Goal: Task Accomplishment & Management: Complete application form

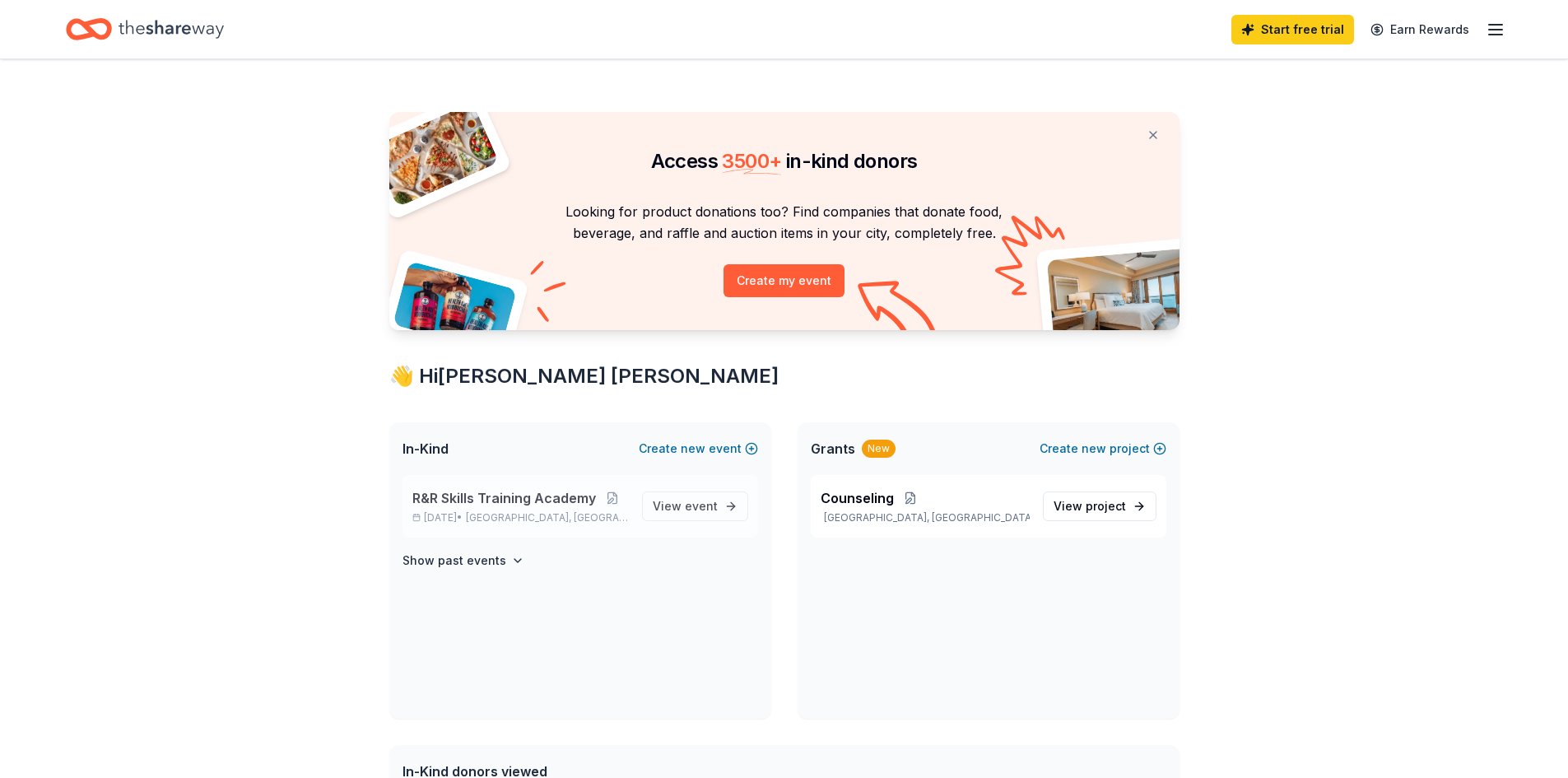
click at [500, 501] on span "R&R Skills Training Academy" at bounding box center [504, 498] width 184 height 20
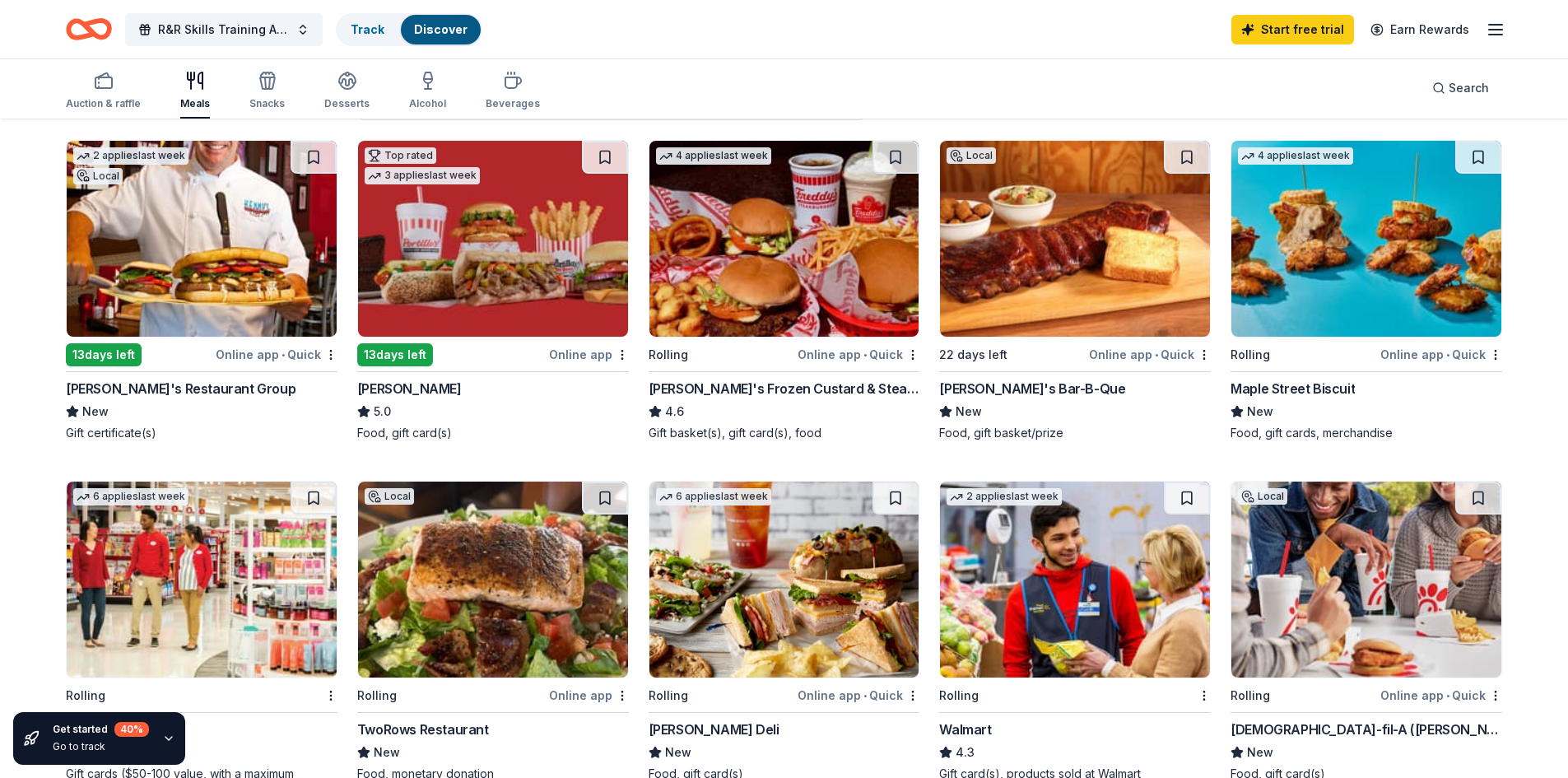
scroll to position [165, 0]
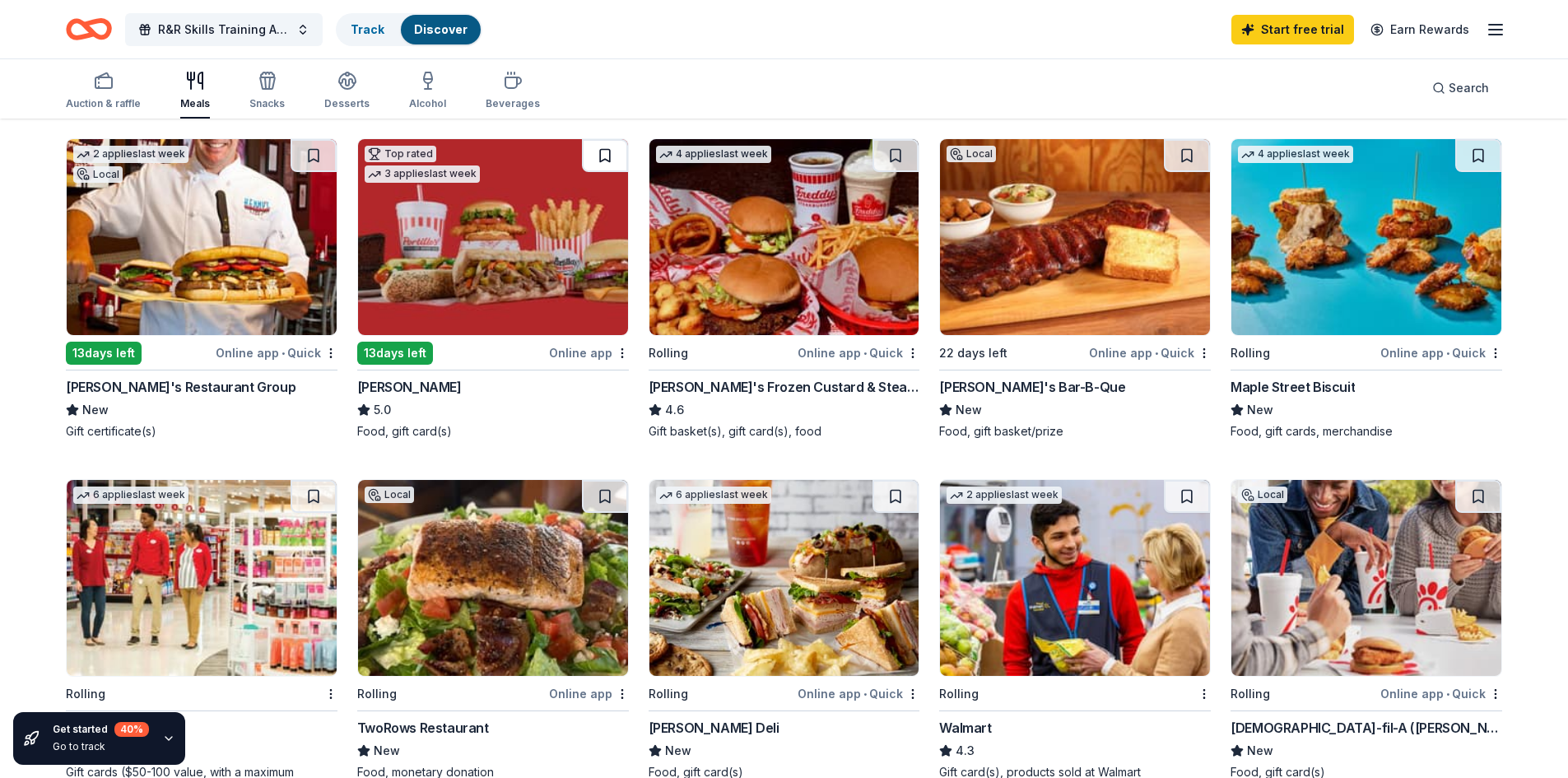
click at [598, 153] on button at bounding box center [605, 156] width 46 height 33
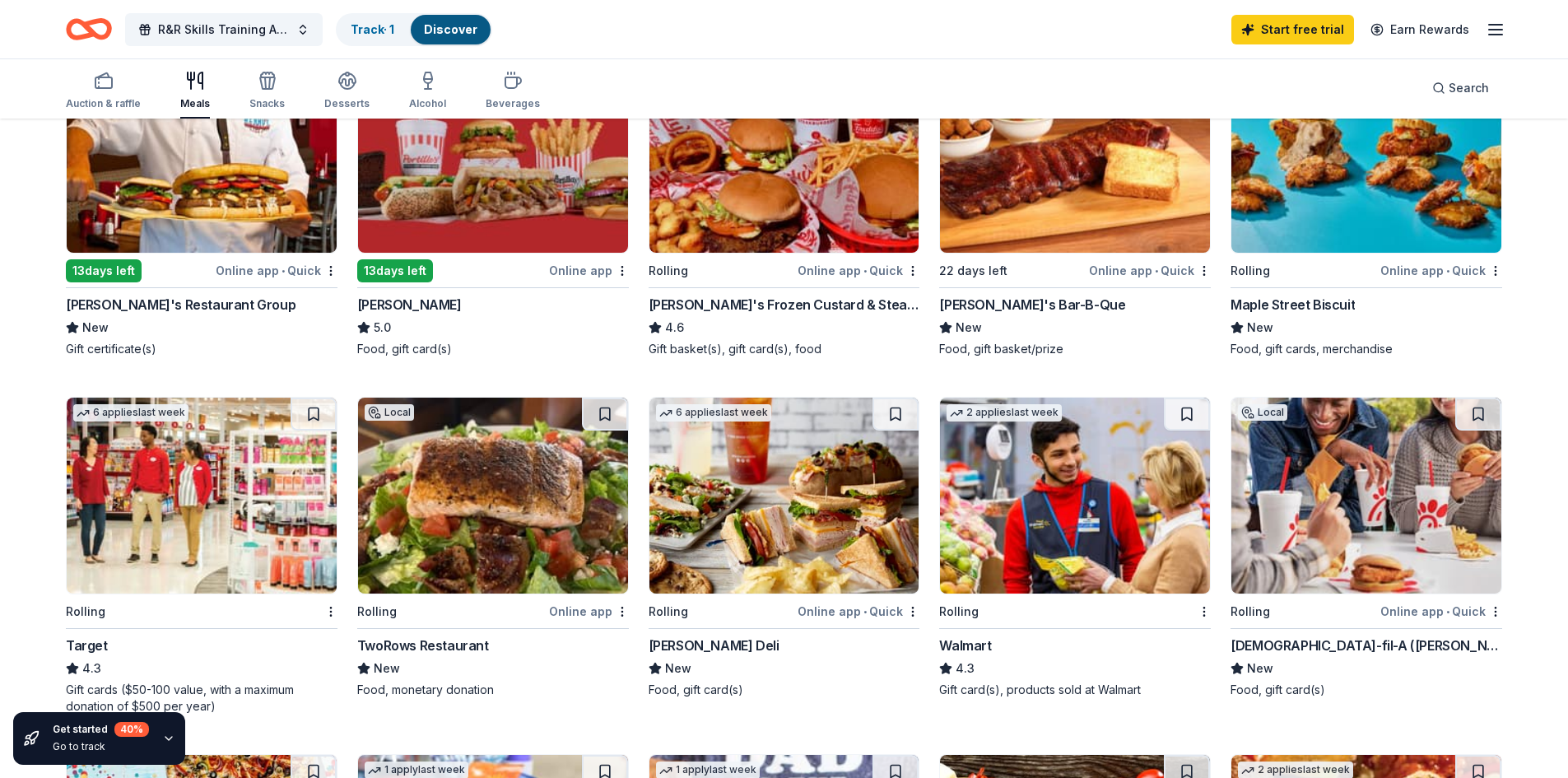
scroll to position [329, 0]
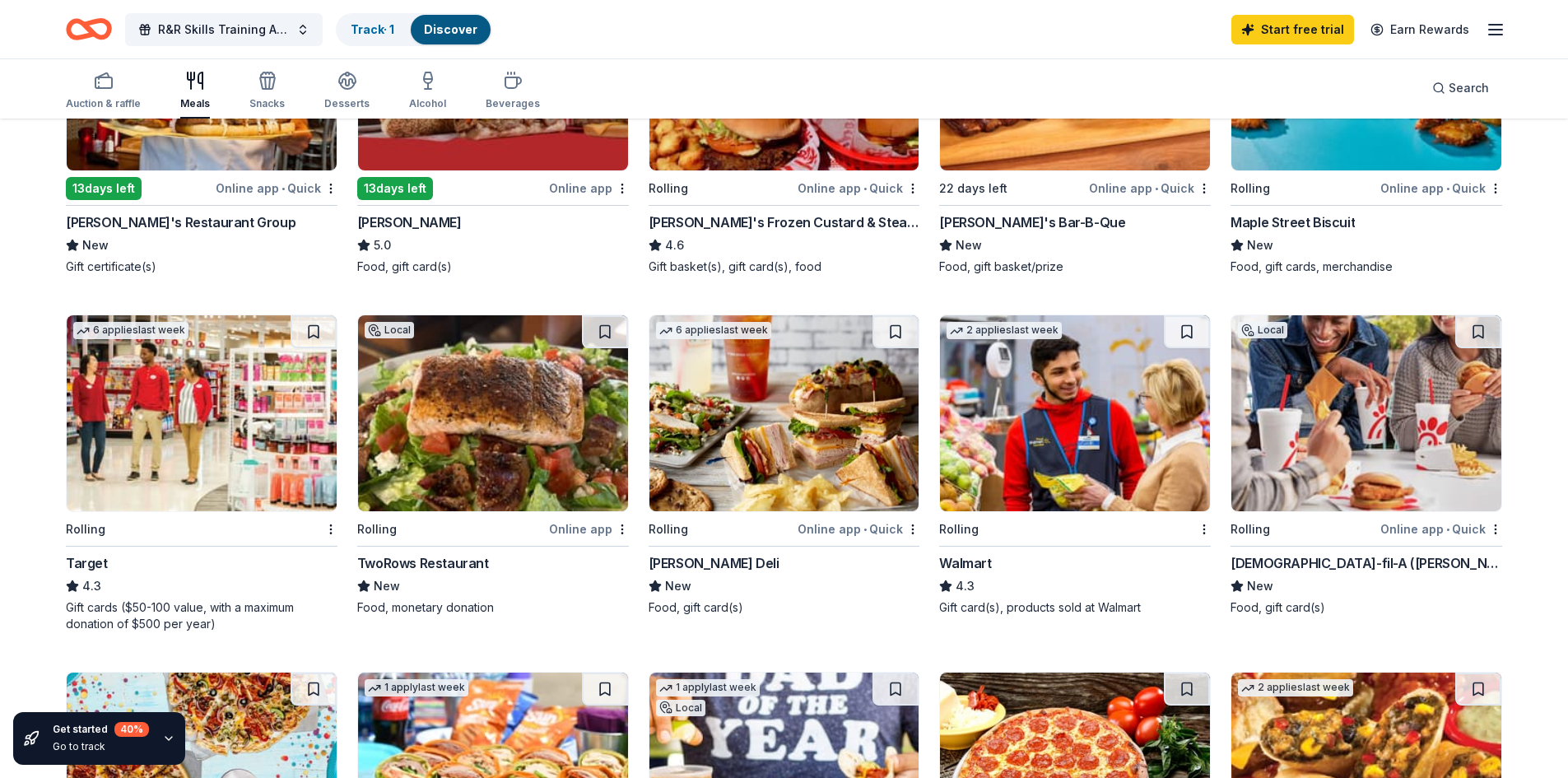
click at [316, 328] on button at bounding box center [313, 332] width 46 height 33
click at [596, 333] on button at bounding box center [605, 332] width 46 height 33
click at [1475, 332] on button at bounding box center [1478, 332] width 46 height 33
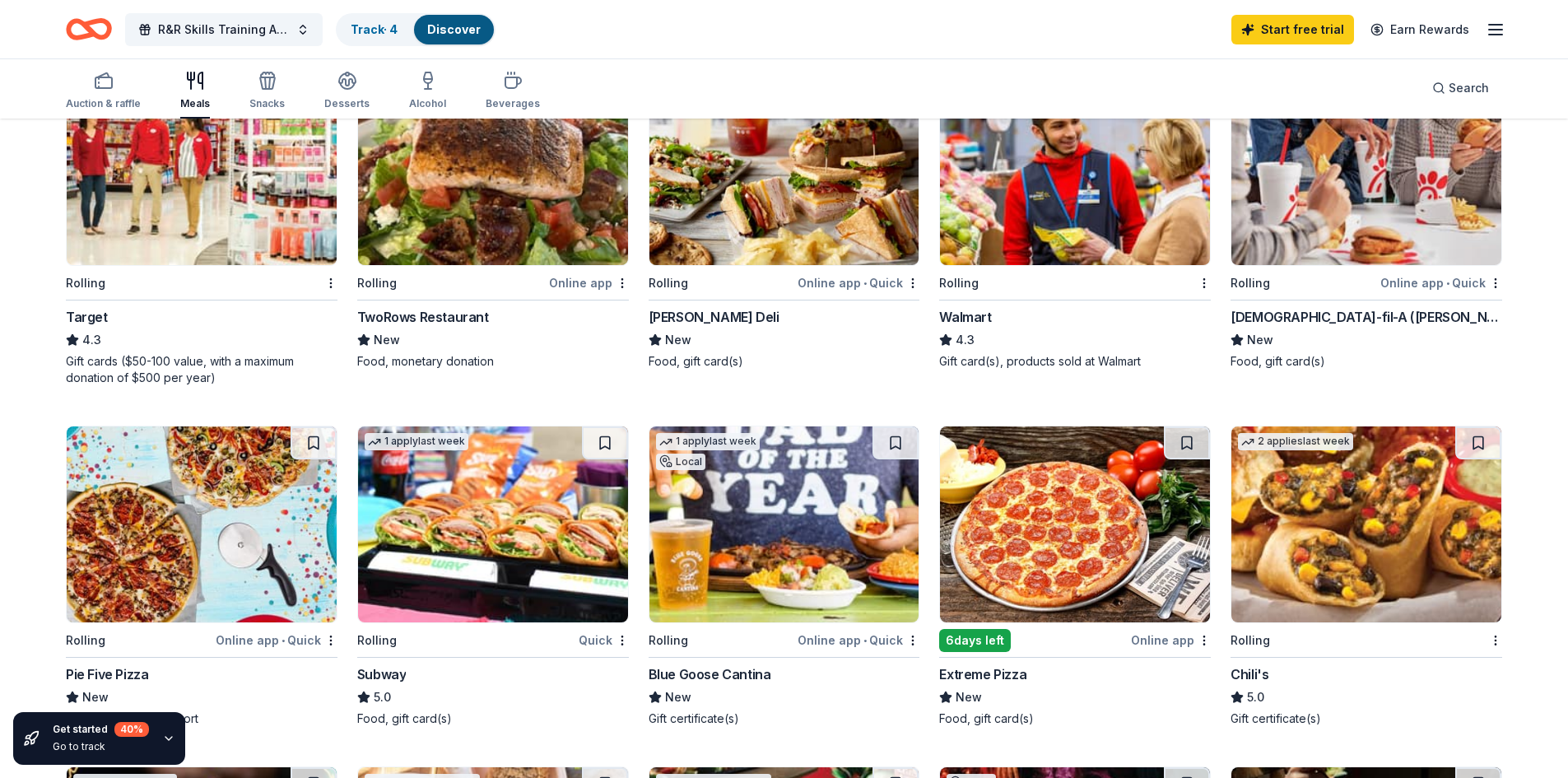
scroll to position [576, 0]
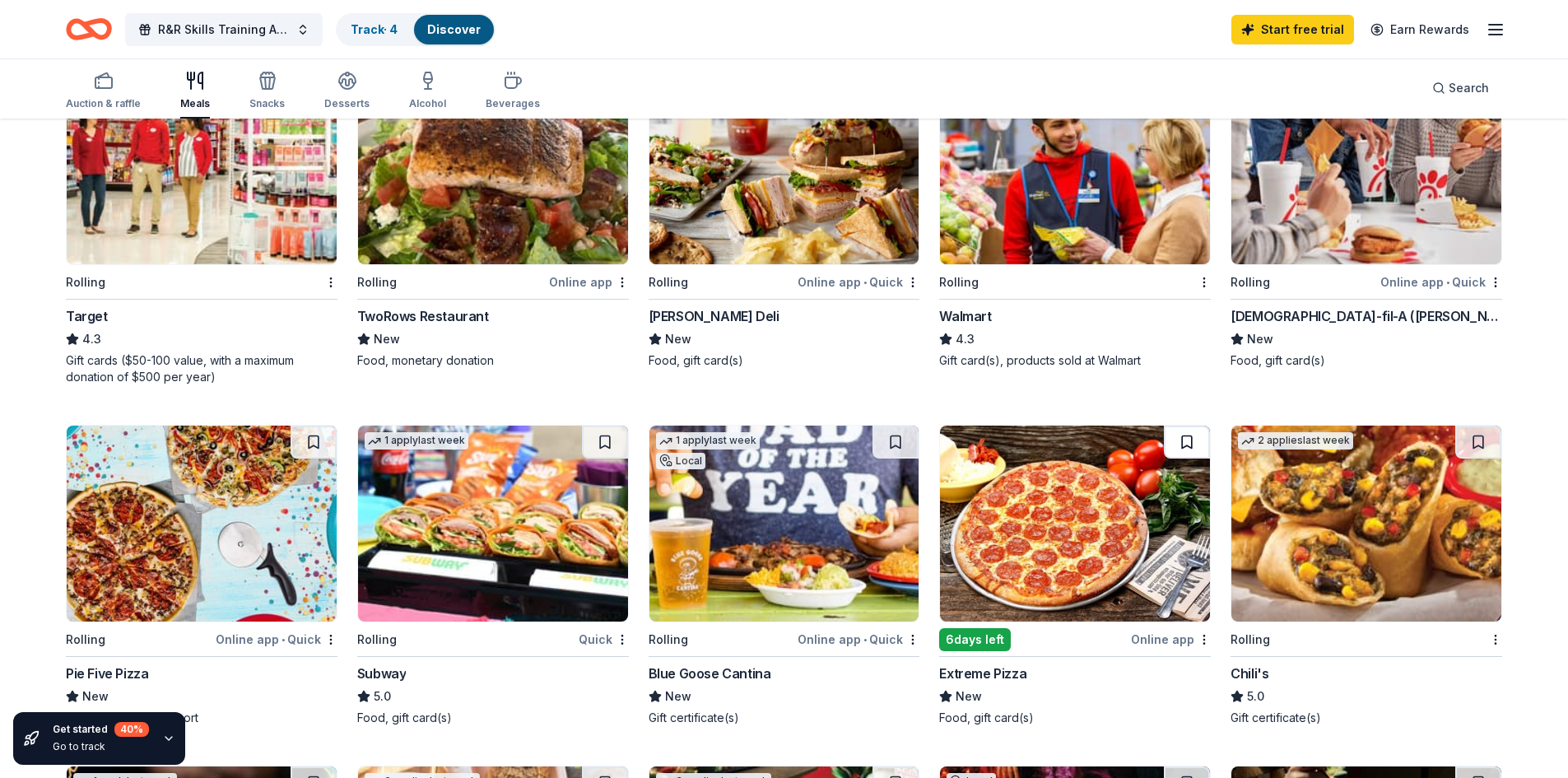
click at [1184, 435] on button at bounding box center [1186, 442] width 46 height 33
click at [603, 439] on button at bounding box center [605, 442] width 46 height 33
click at [292, 448] on button at bounding box center [313, 442] width 46 height 33
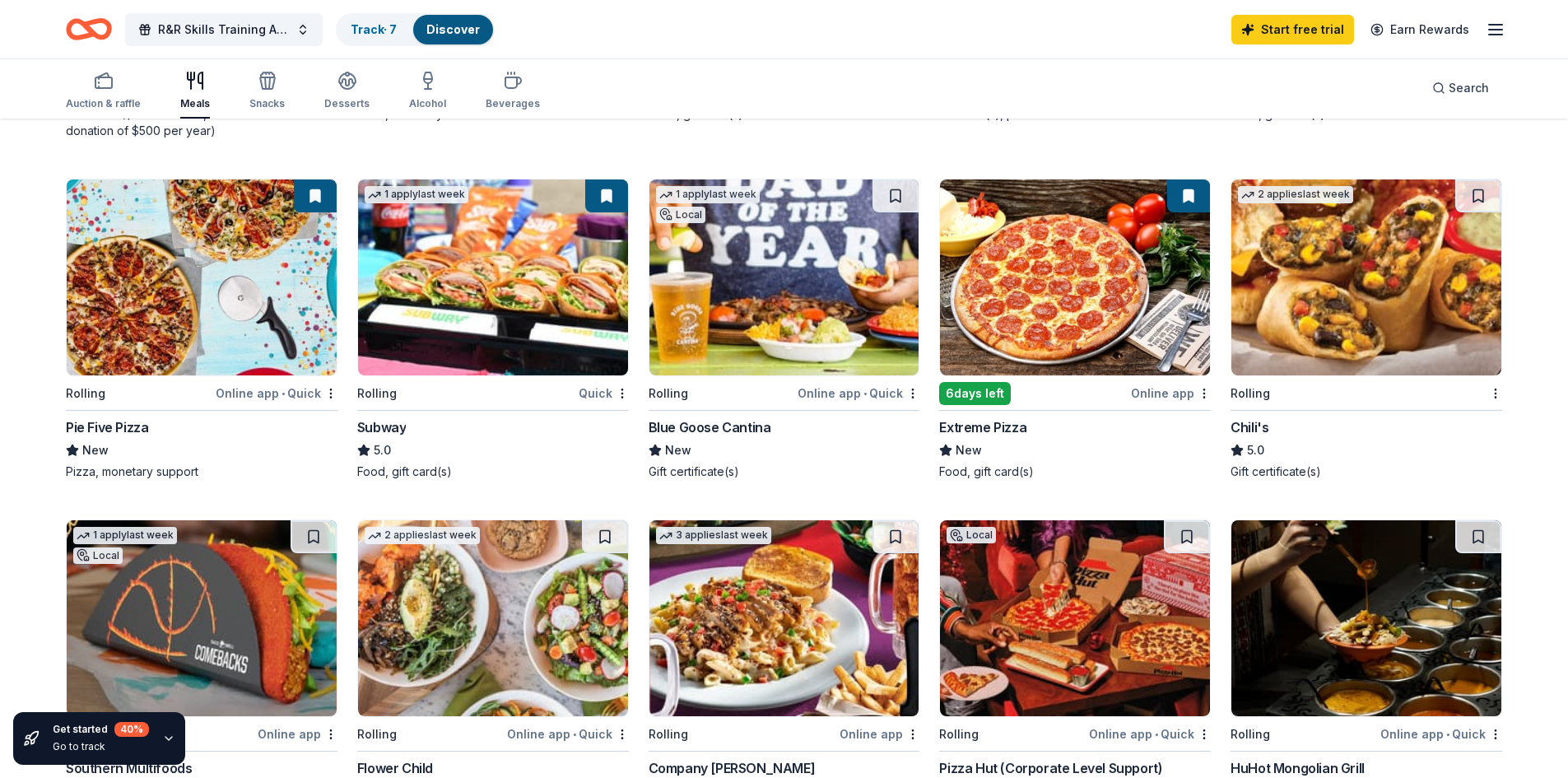
scroll to position [824, 0]
click at [1471, 196] on button at bounding box center [1478, 195] width 46 height 33
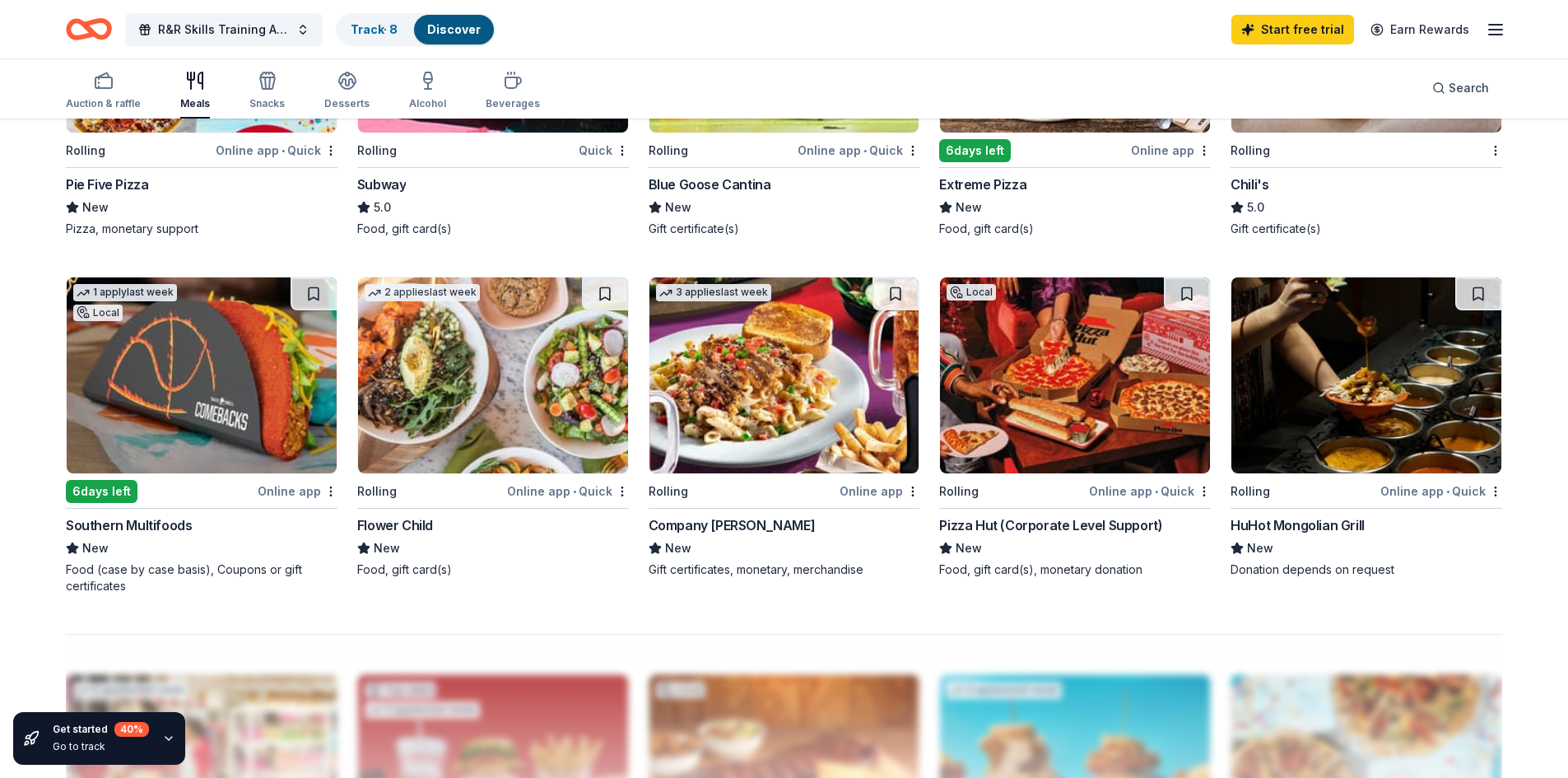
scroll to position [1070, 0]
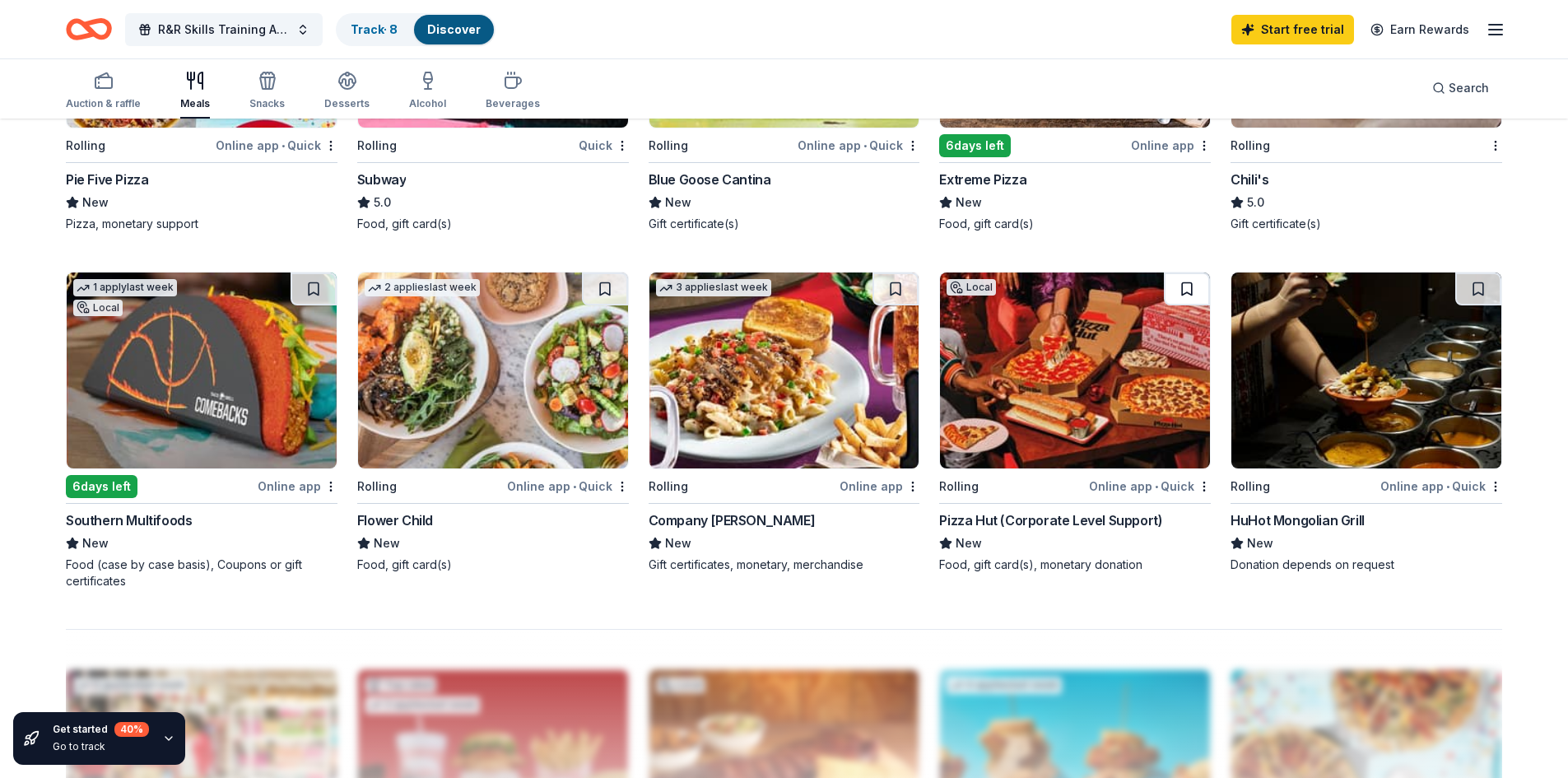
click at [1190, 276] on button at bounding box center [1186, 289] width 46 height 33
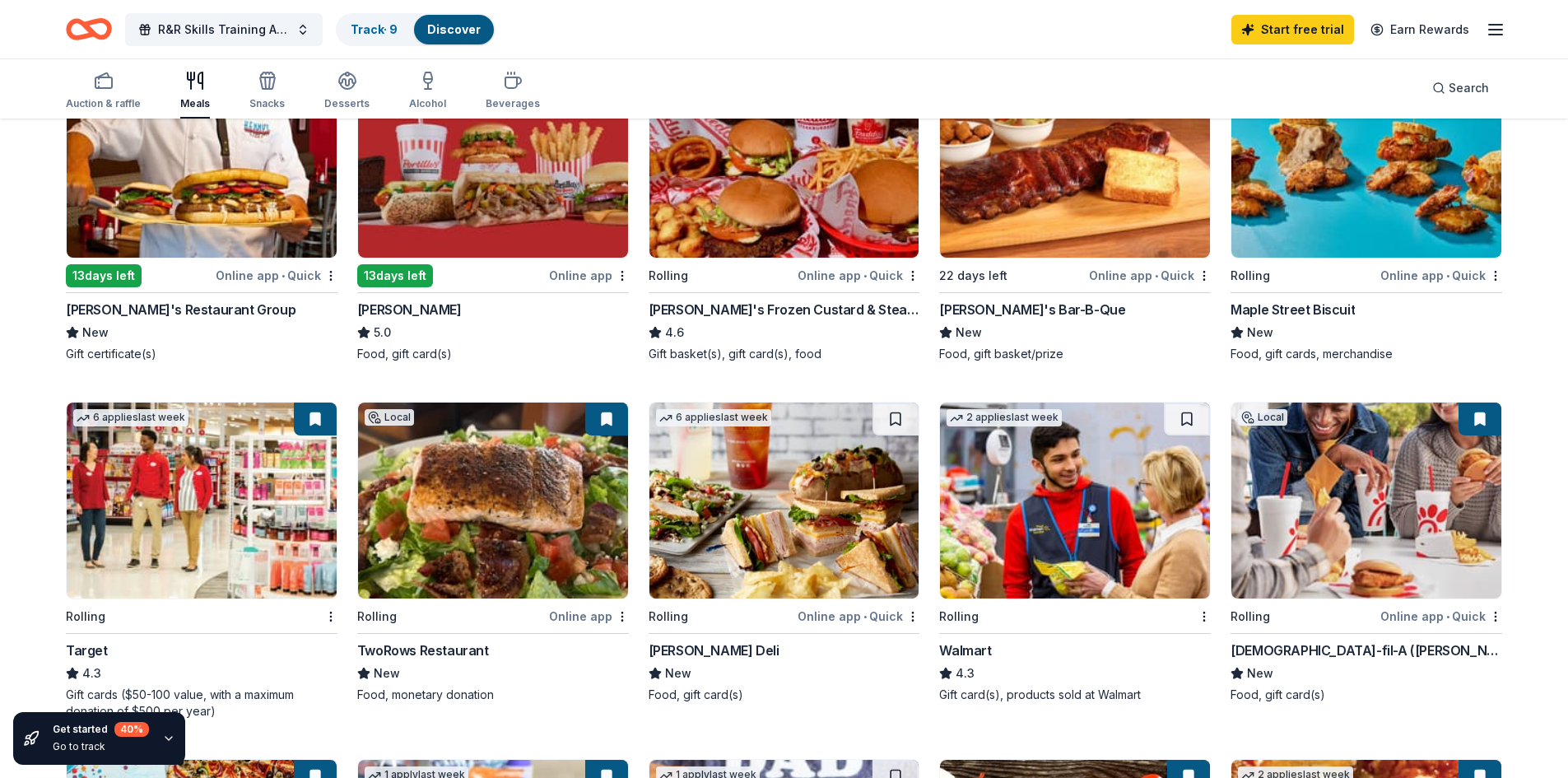
scroll to position [165, 0]
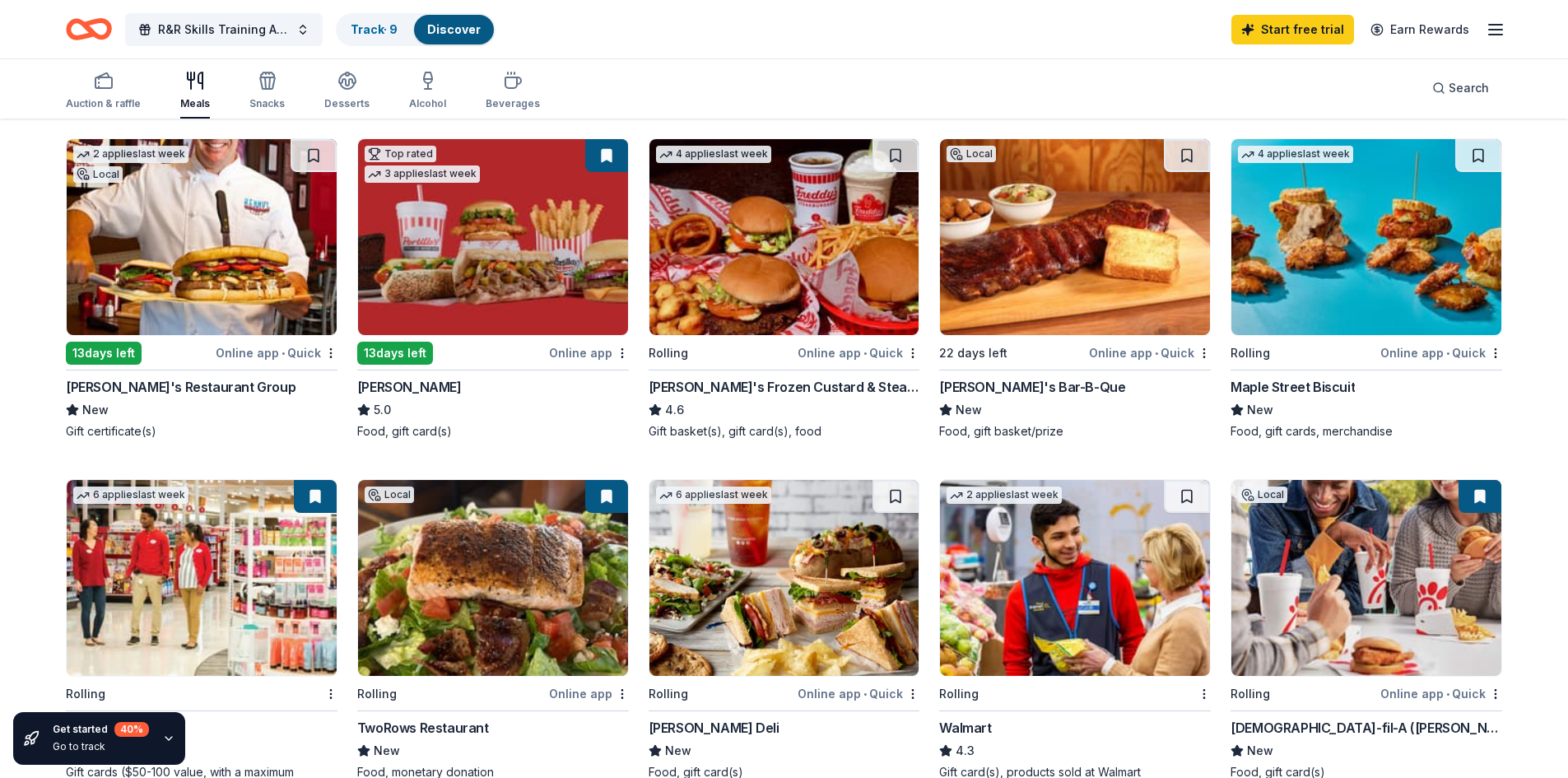
click at [405, 354] on div "13 days left" at bounding box center [395, 353] width 76 height 23
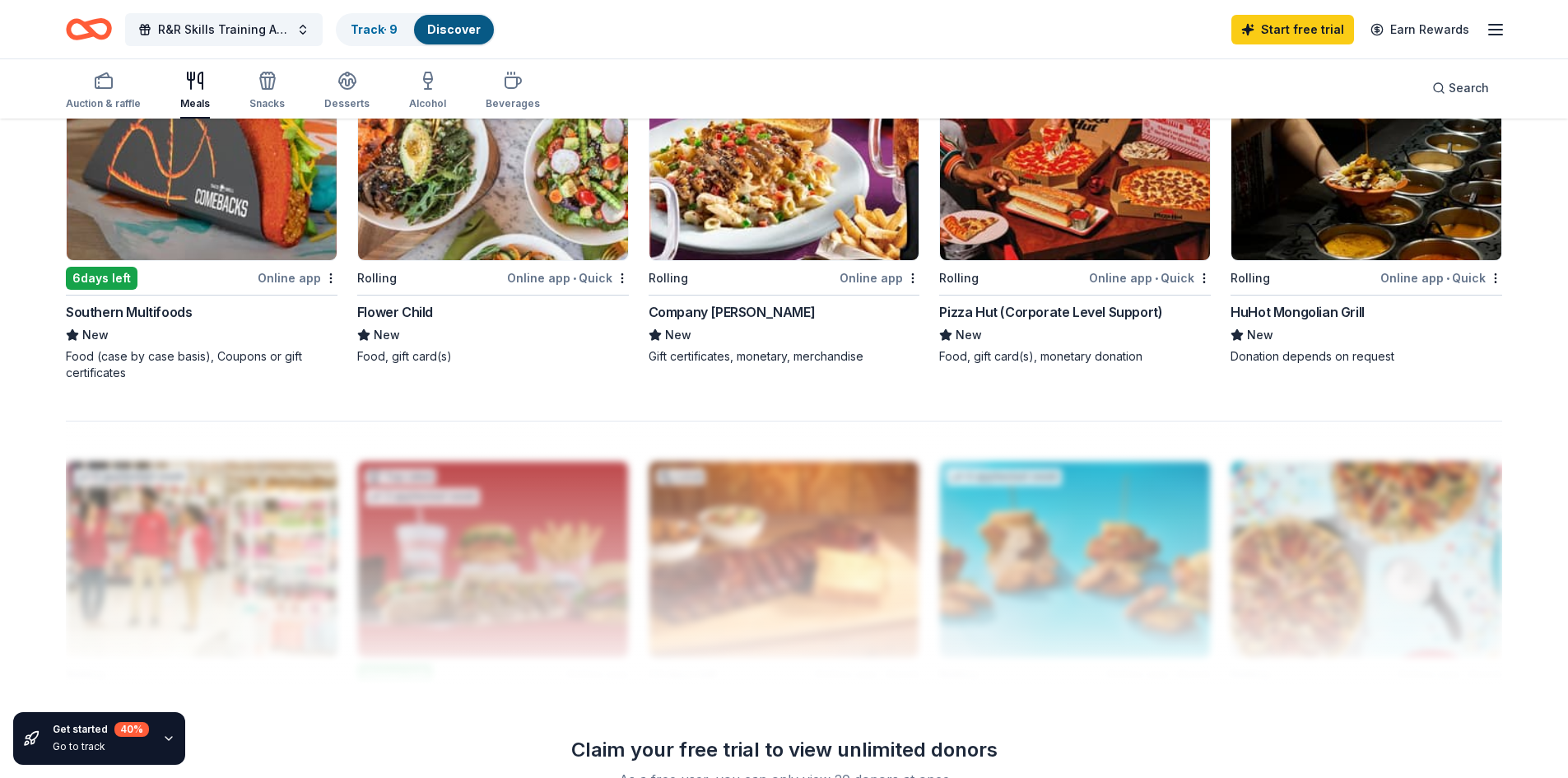
scroll to position [1317, 0]
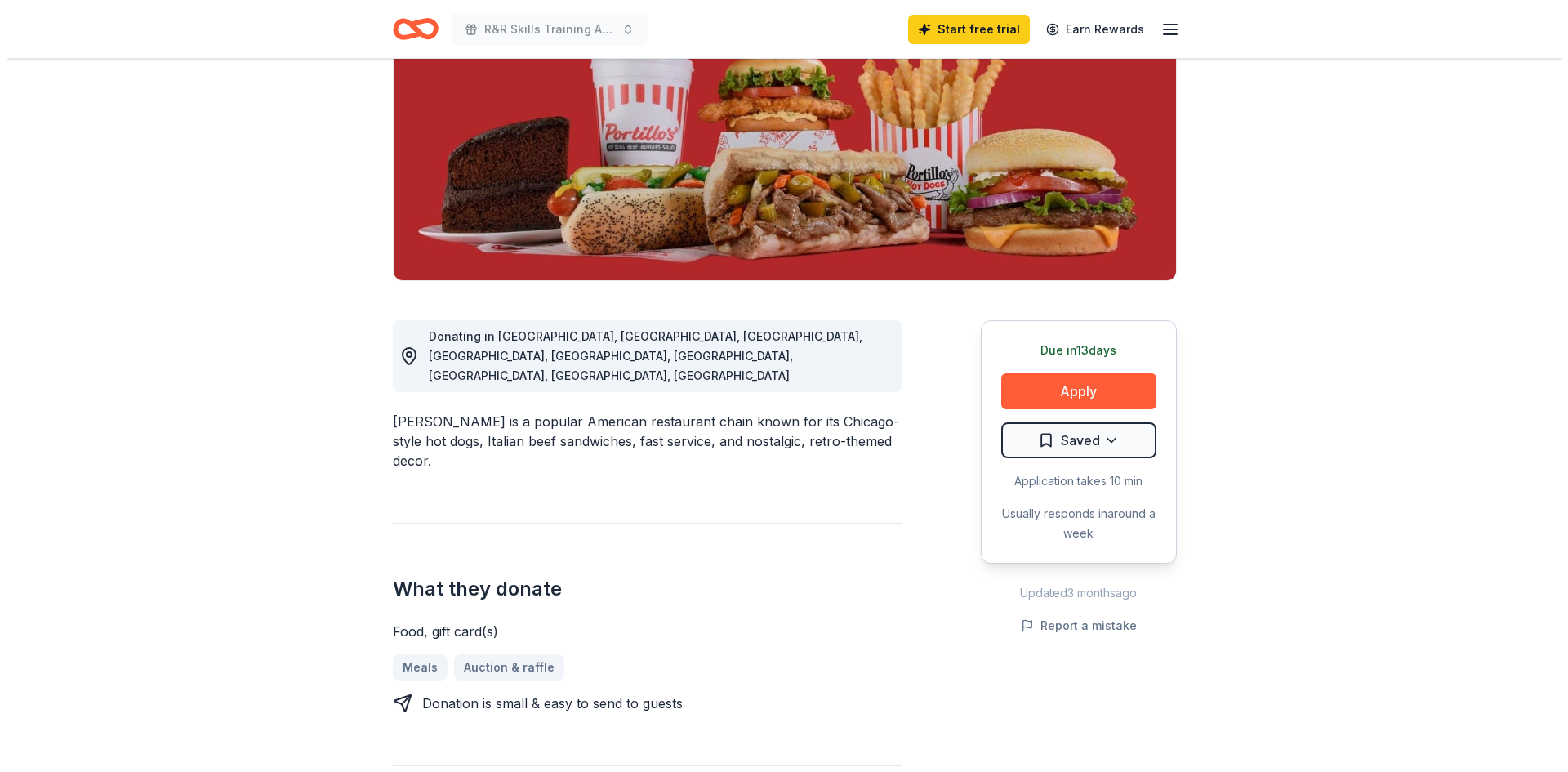
scroll to position [245, 0]
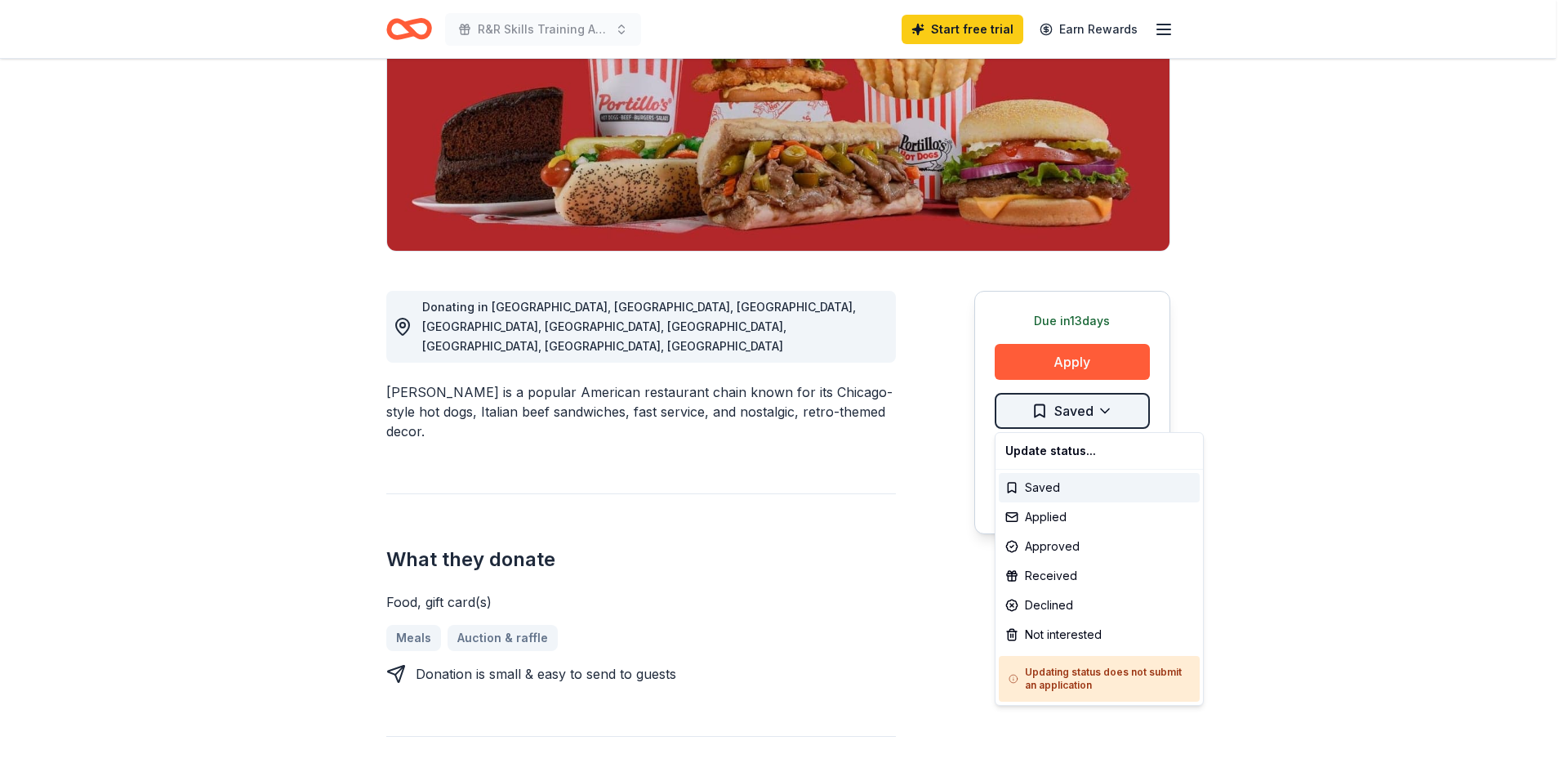
click at [1032, 413] on html "R&R Skills Training Academy Start free trial Earn Rewards Due [DATE] Share [PER…" at bounding box center [784, 141] width 1568 height 772
click at [1024, 479] on div "Saved" at bounding box center [1098, 488] width 201 height 30
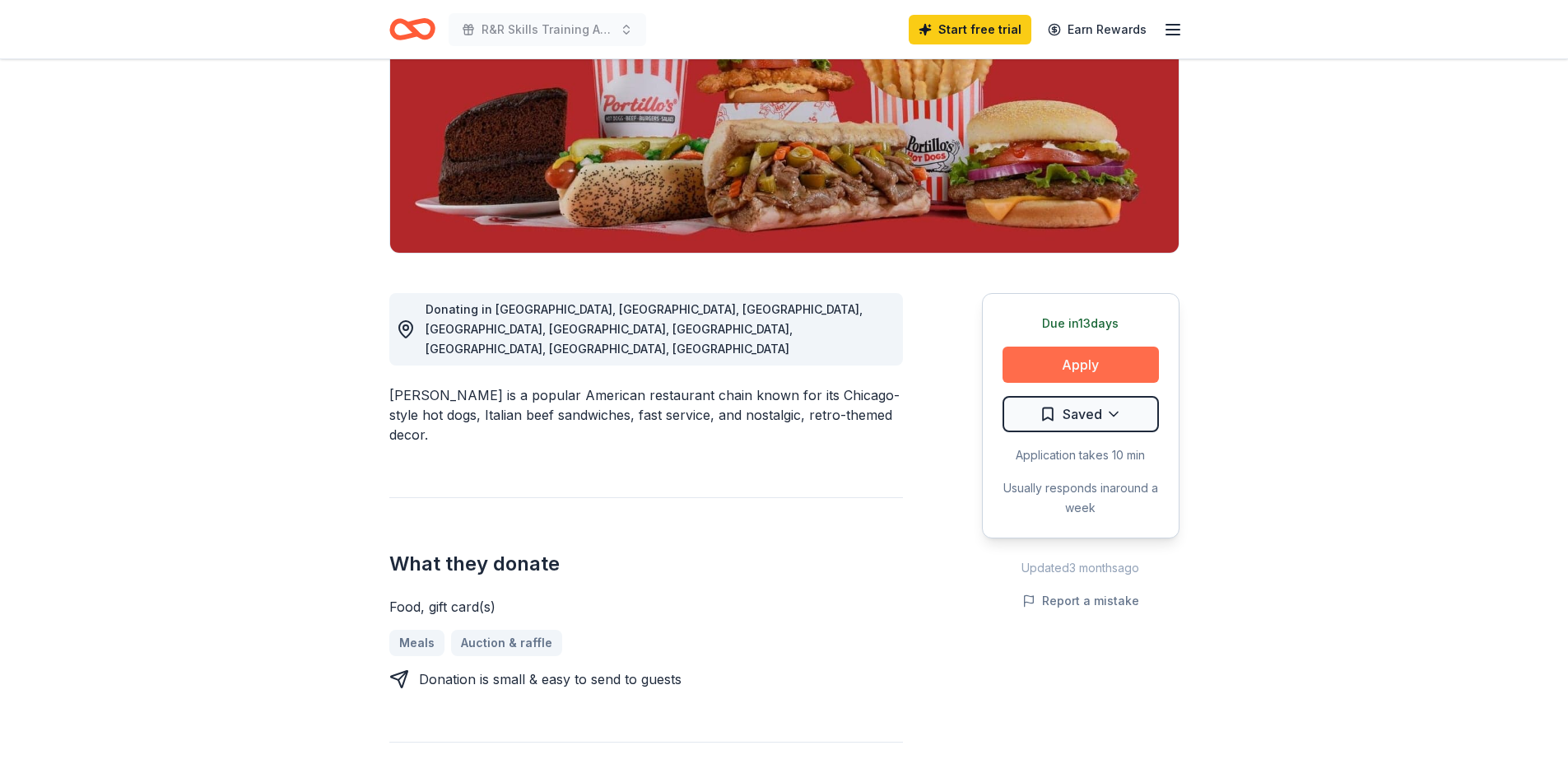
click at [1085, 361] on button "Apply" at bounding box center [1081, 364] width 157 height 36
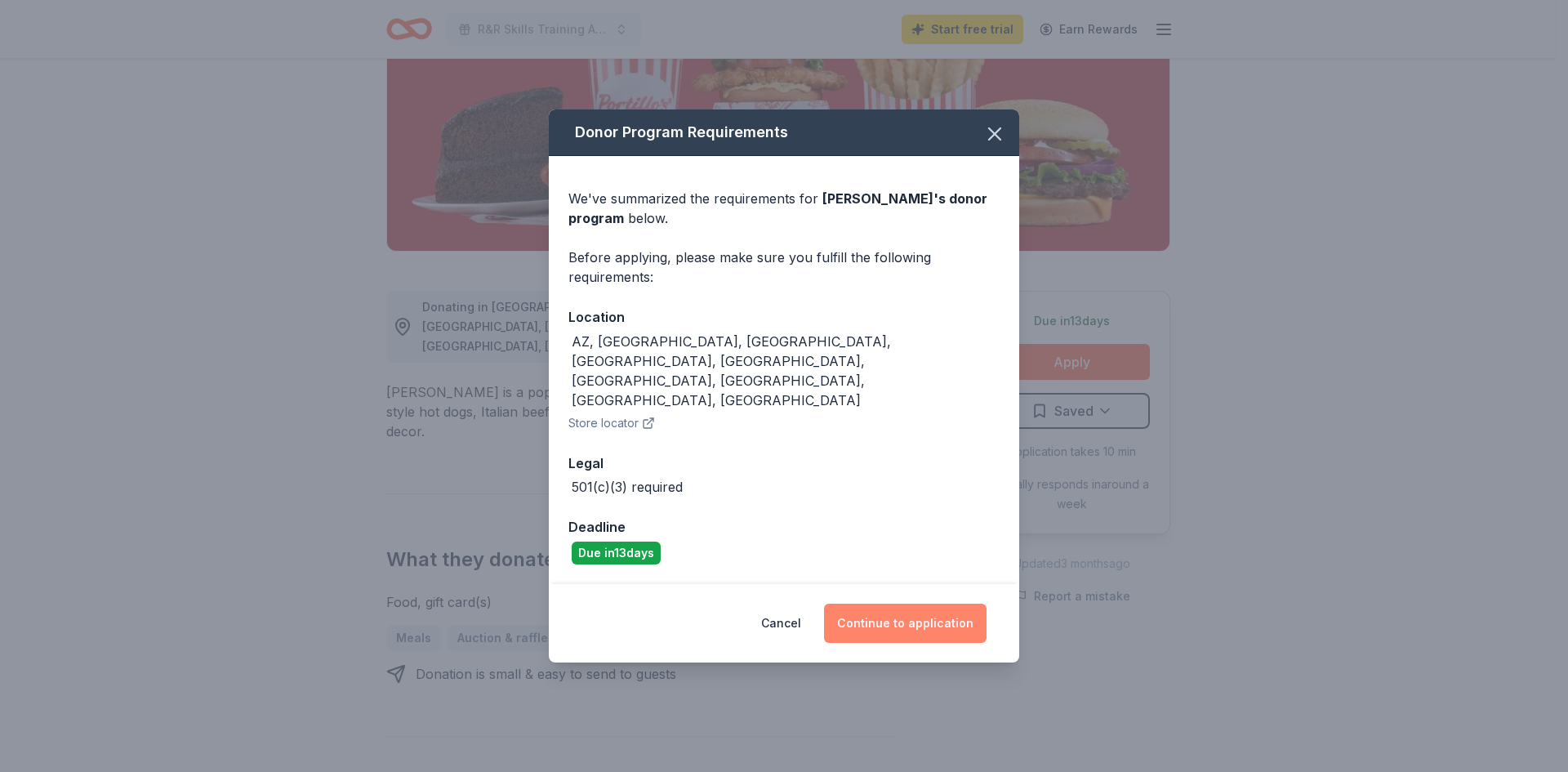
click at [926, 604] on button "Continue to application" at bounding box center [905, 623] width 162 height 39
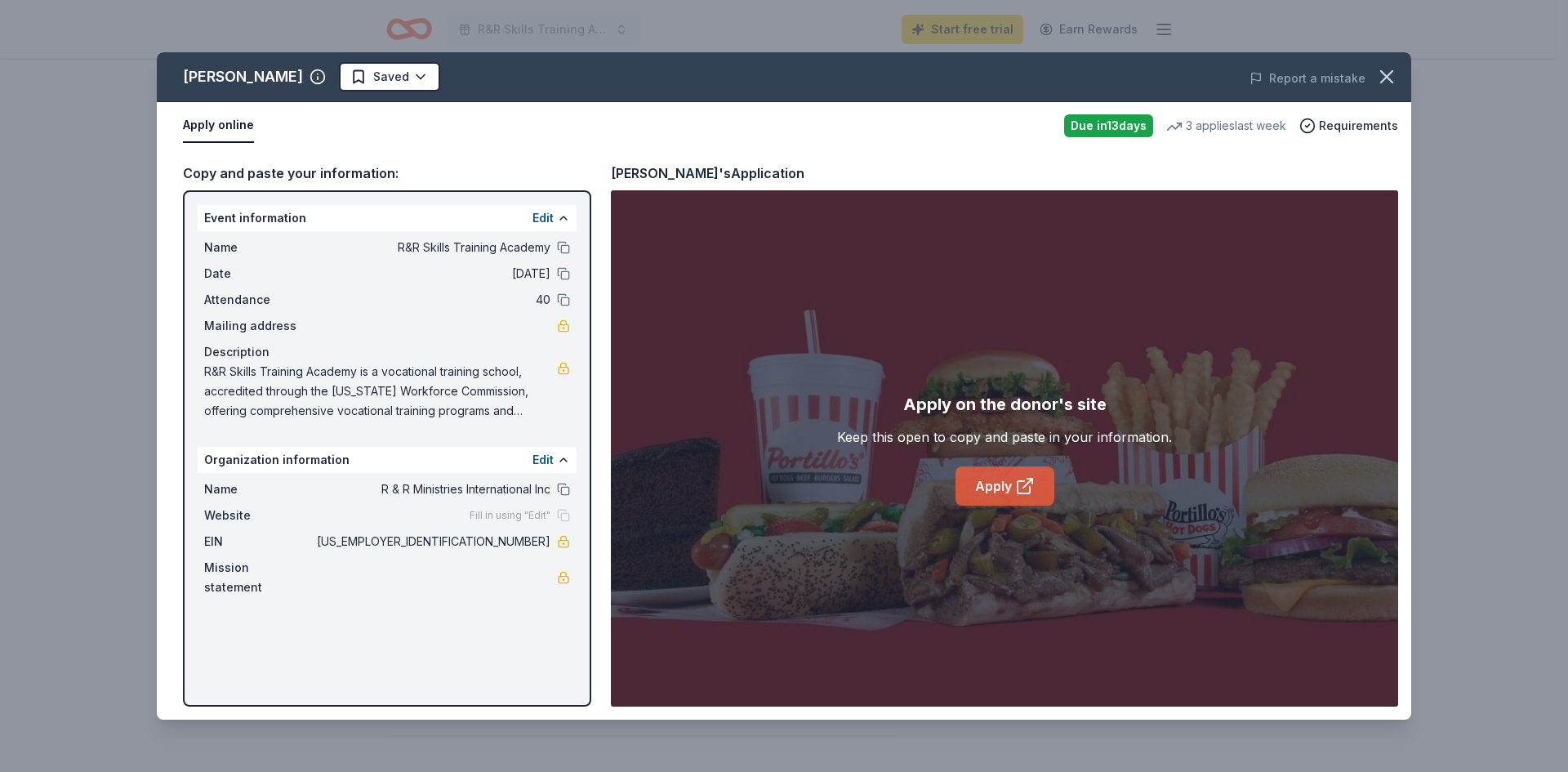
click at [998, 486] on link "Apply" at bounding box center [1005, 485] width 99 height 39
